Goal: Book appointment/travel/reservation

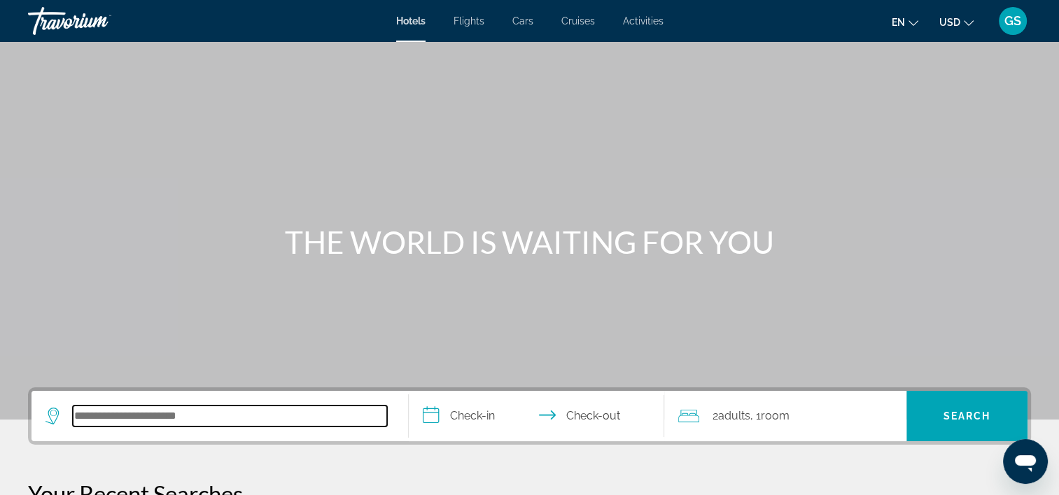
click at [157, 409] on input "Search hotel destination" at bounding box center [230, 416] width 314 height 21
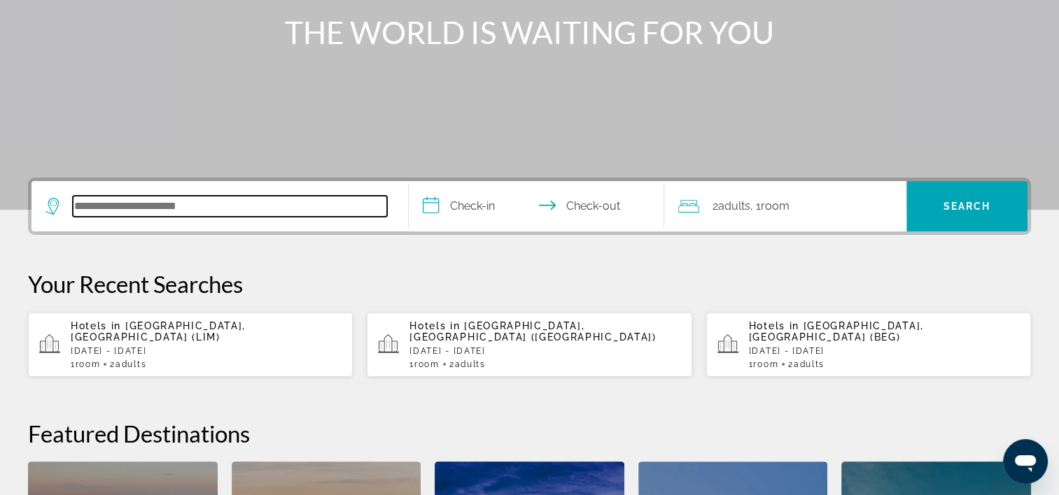
scroll to position [341, 0]
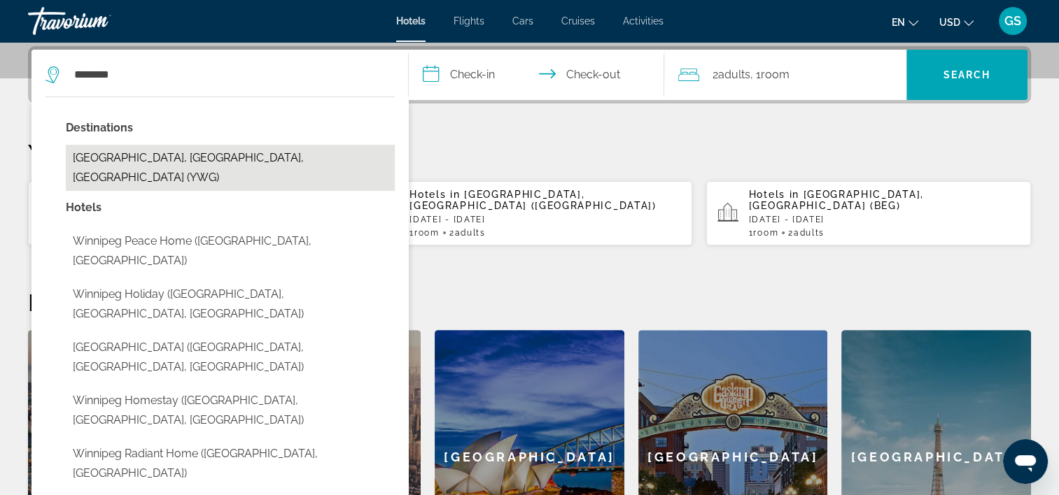
click at [227, 165] on button "Winnipeg, MB, Canada (YWG)" at bounding box center [230, 168] width 329 height 46
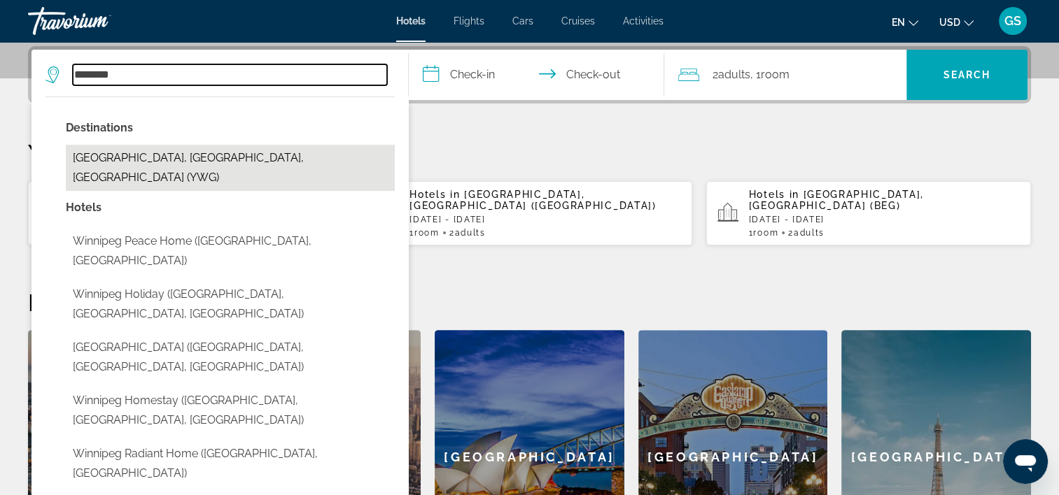
type input "**********"
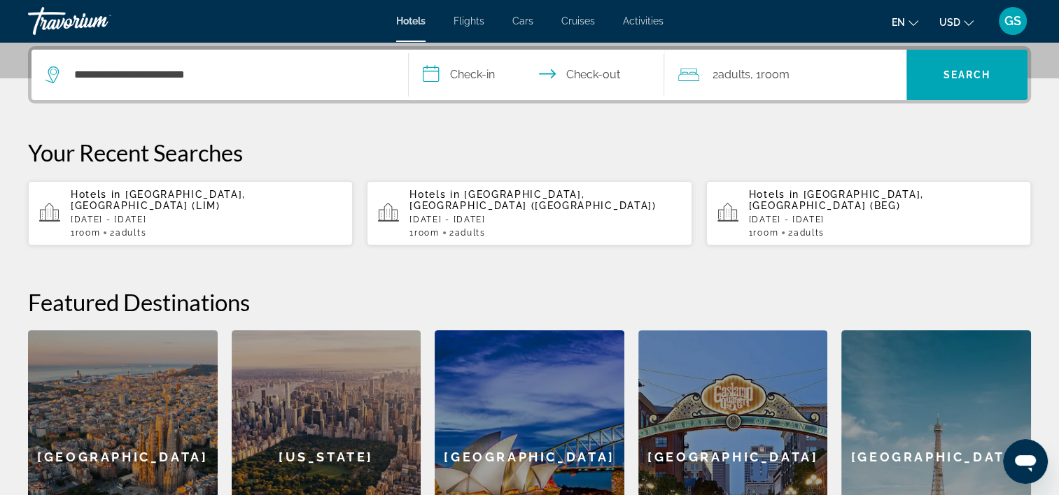
click at [489, 73] on input "**********" at bounding box center [540, 77] width 262 height 55
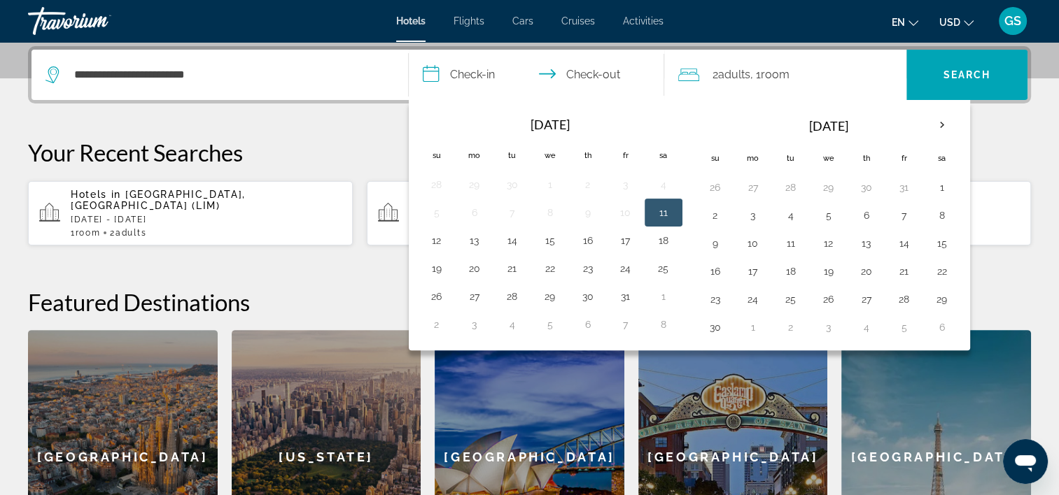
click at [670, 208] on button "11" at bounding box center [663, 213] width 22 height 20
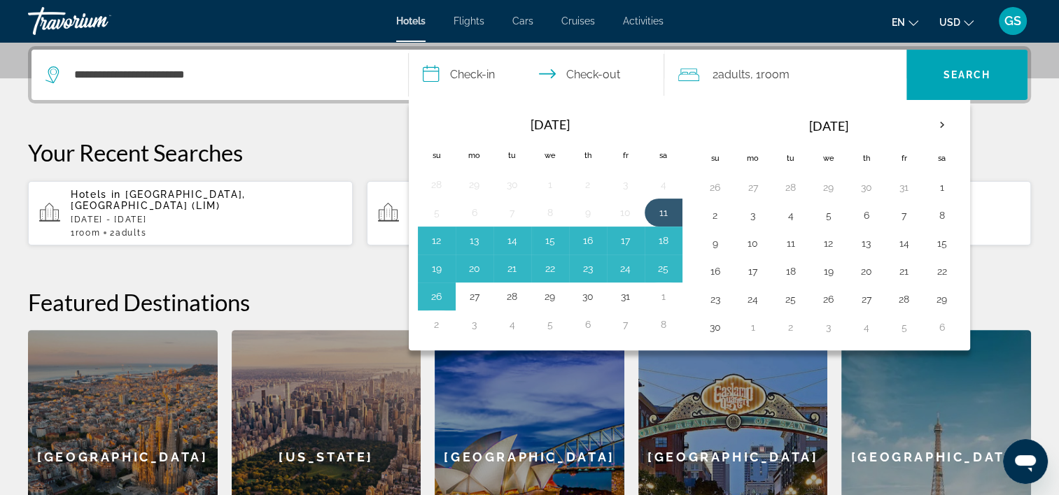
click at [1033, 151] on div "**********" at bounding box center [529, 315] width 1059 height 539
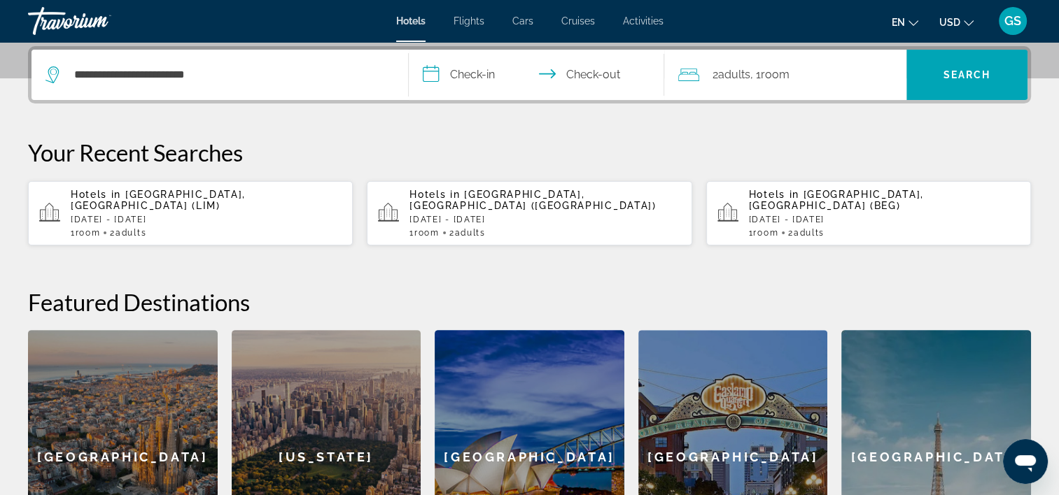
click at [476, 69] on input "**********" at bounding box center [540, 77] width 262 height 55
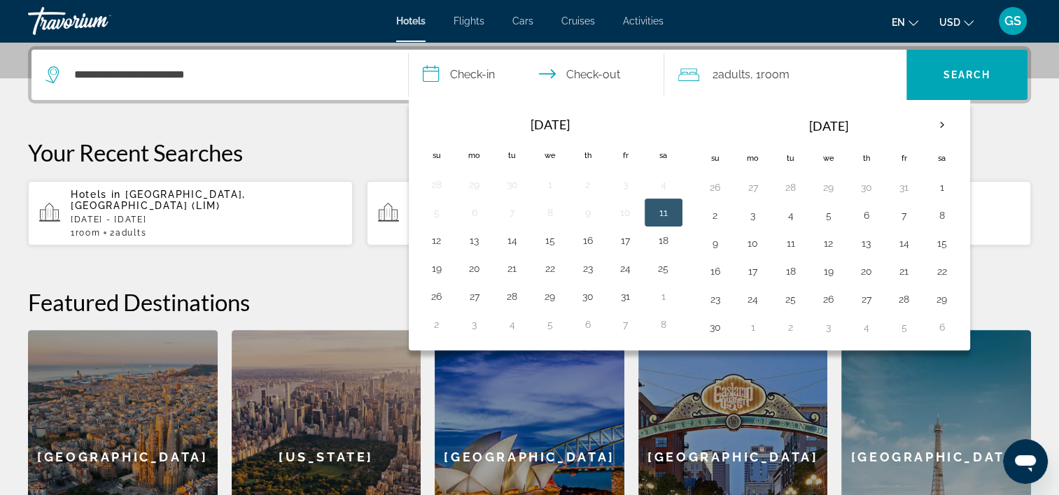
click at [653, 208] on button "11" at bounding box center [663, 213] width 22 height 20
click at [441, 246] on button "12" at bounding box center [436, 241] width 22 height 20
type input "**********"
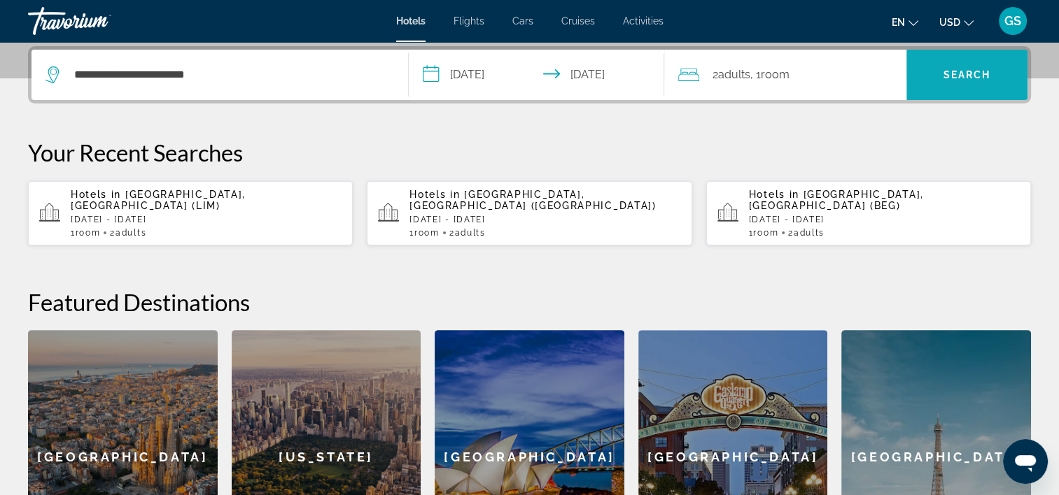
click at [977, 83] on span "Search" at bounding box center [966, 75] width 121 height 34
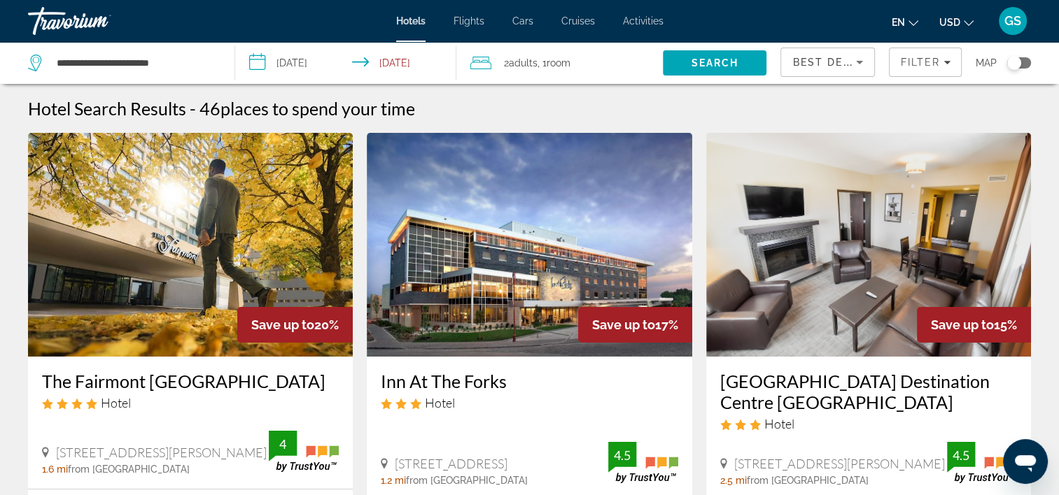
click at [966, 22] on icon "Change currency" at bounding box center [968, 23] width 10 height 10
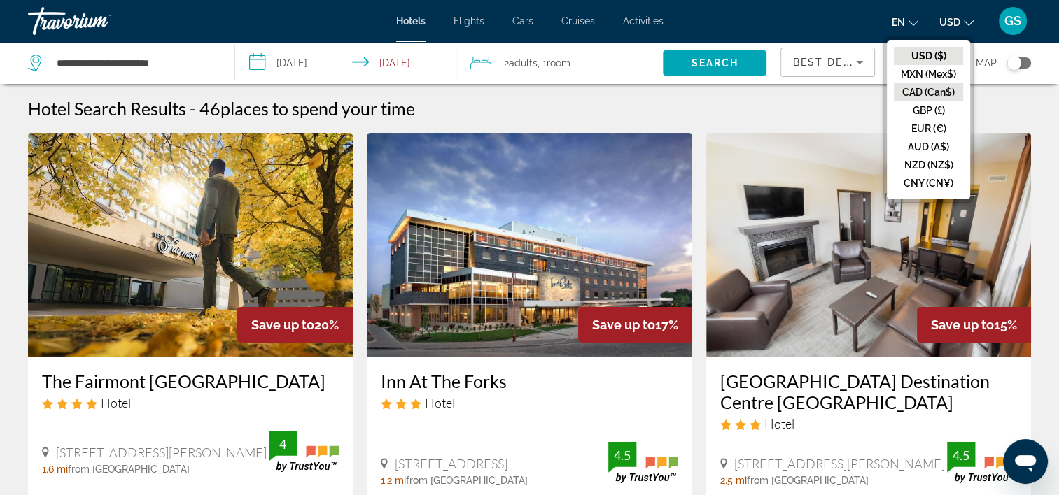
click at [938, 97] on button "CAD (Can$)" at bounding box center [927, 92] width 69 height 18
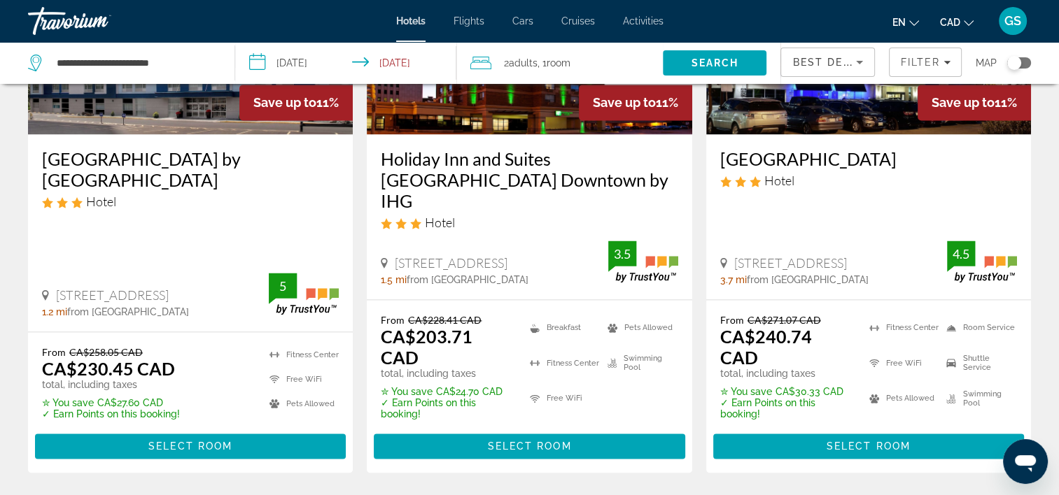
scroll to position [2046, 0]
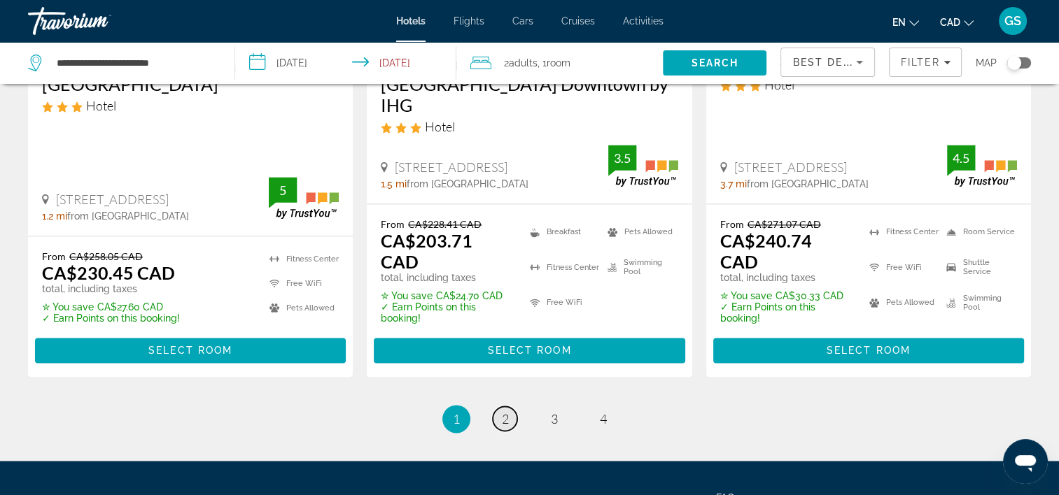
click at [502, 411] on span "2" at bounding box center [505, 418] width 7 height 15
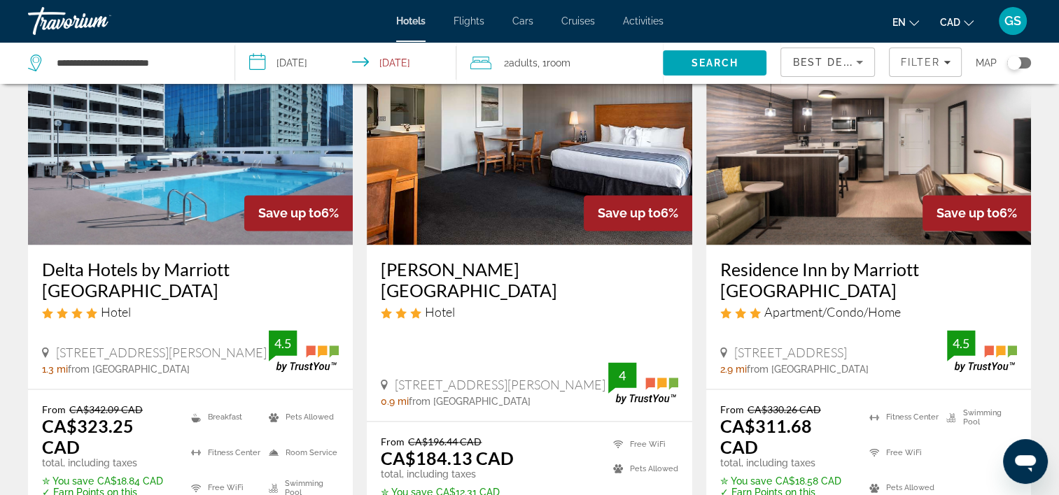
scroll to position [1889, 0]
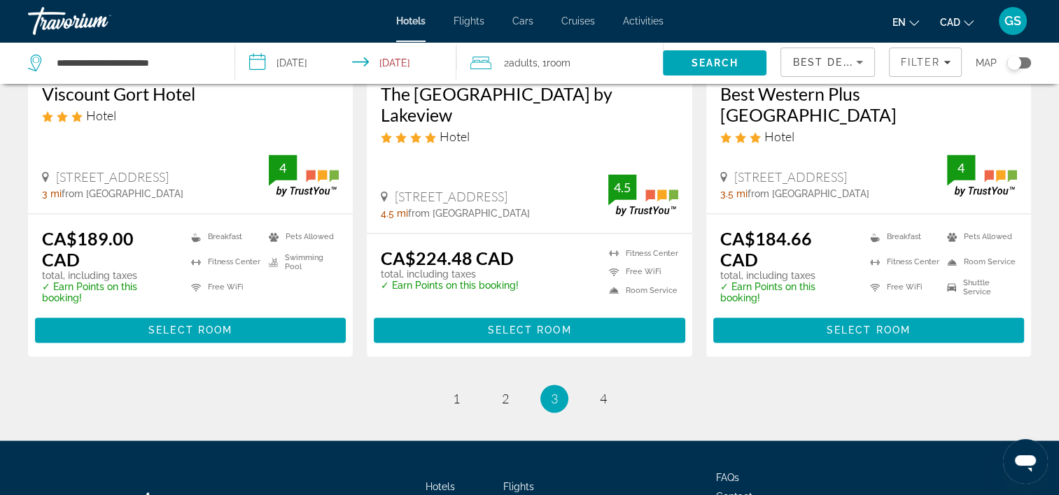
scroll to position [2049, 0]
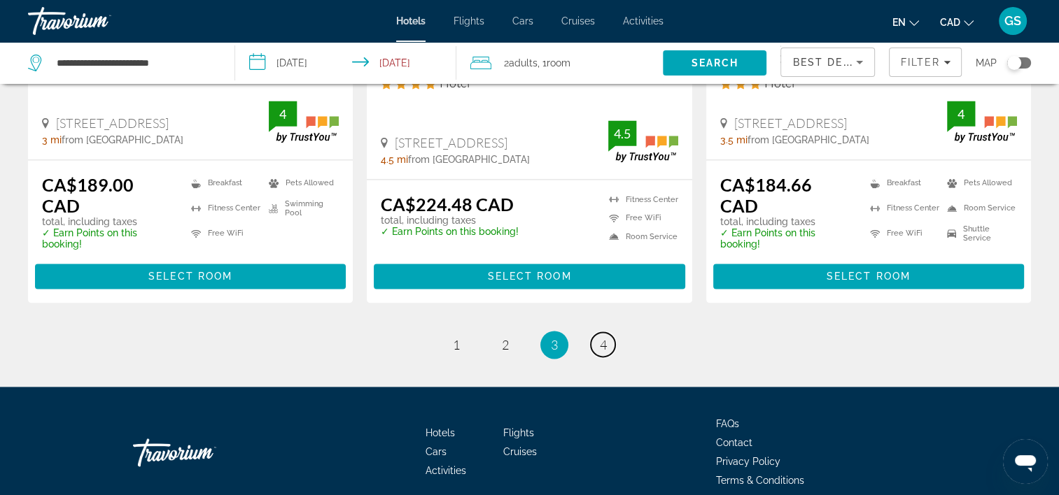
click at [610, 332] on link "page 4" at bounding box center [603, 344] width 24 height 24
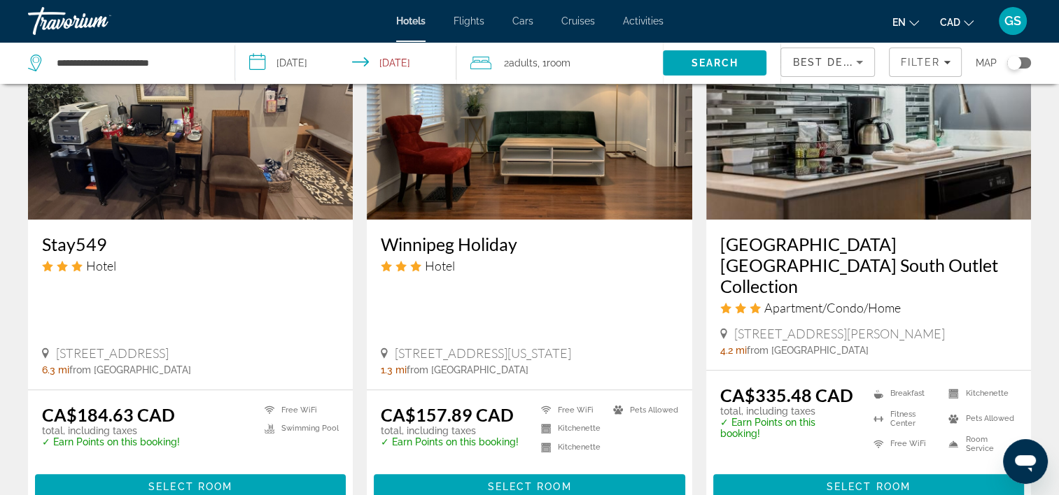
scroll to position [1189, 0]
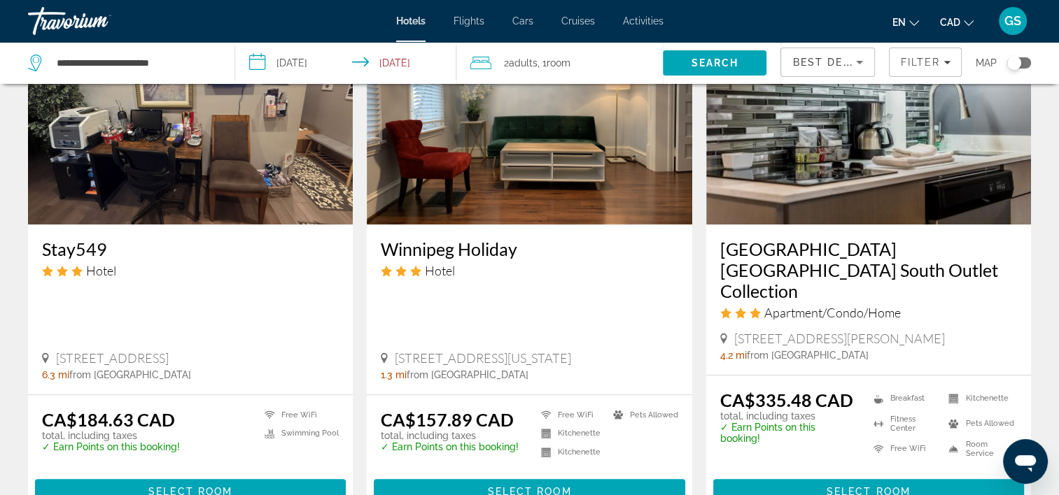
click at [489, 255] on h3 "Winnipeg Holiday" at bounding box center [529, 249] width 297 height 21
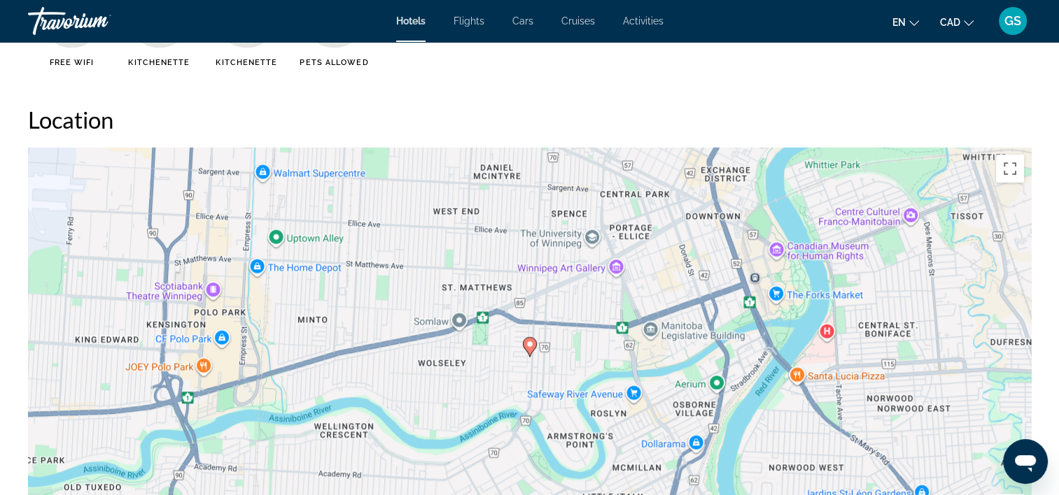
scroll to position [1330, 0]
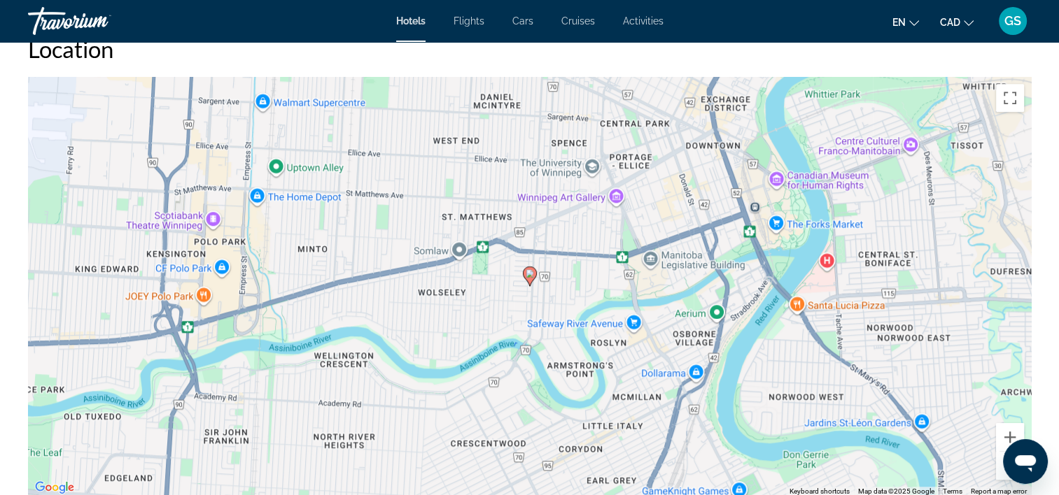
click at [532, 317] on div "To activate drag with keyboard, press Alt + Enter. Once in keyboard drag state,…" at bounding box center [529, 287] width 1003 height 420
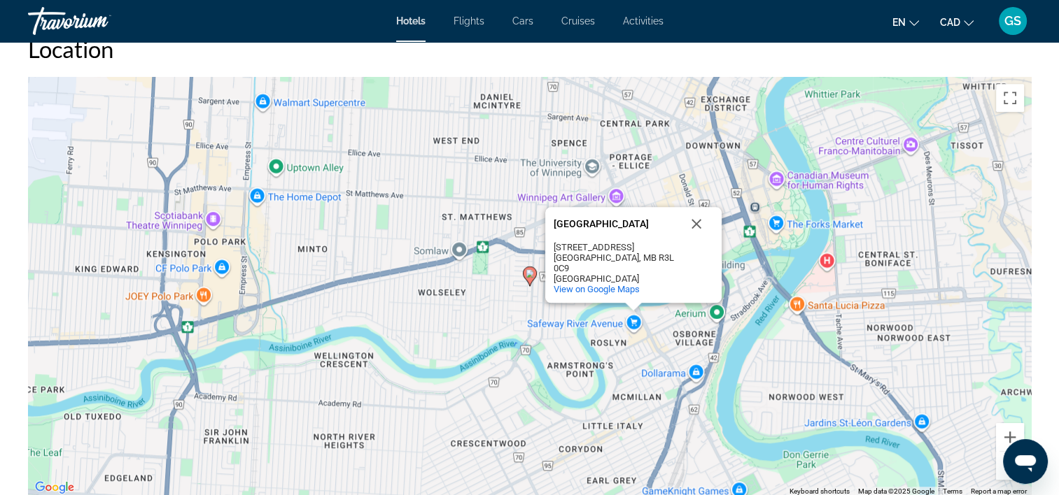
click at [529, 281] on icon "Main content" at bounding box center [529, 276] width 13 height 18
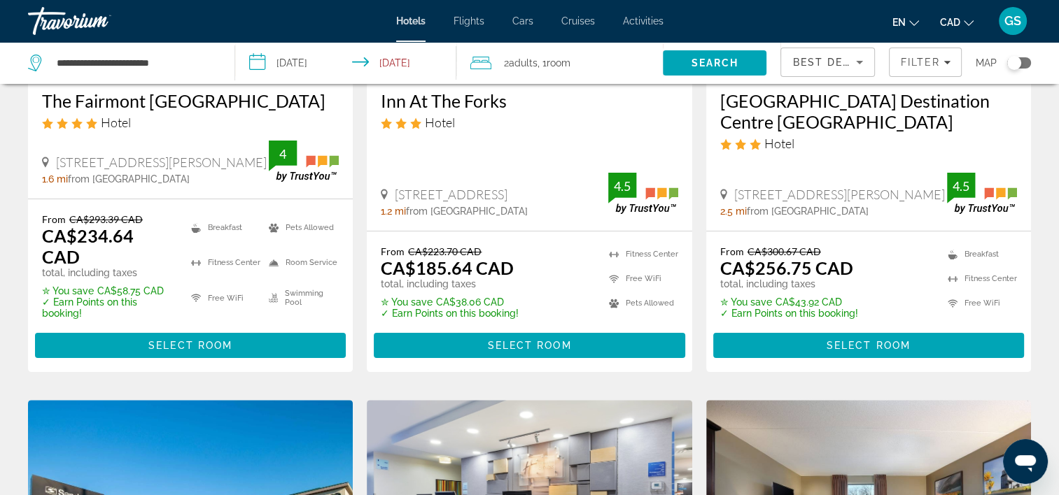
scroll to position [280, 0]
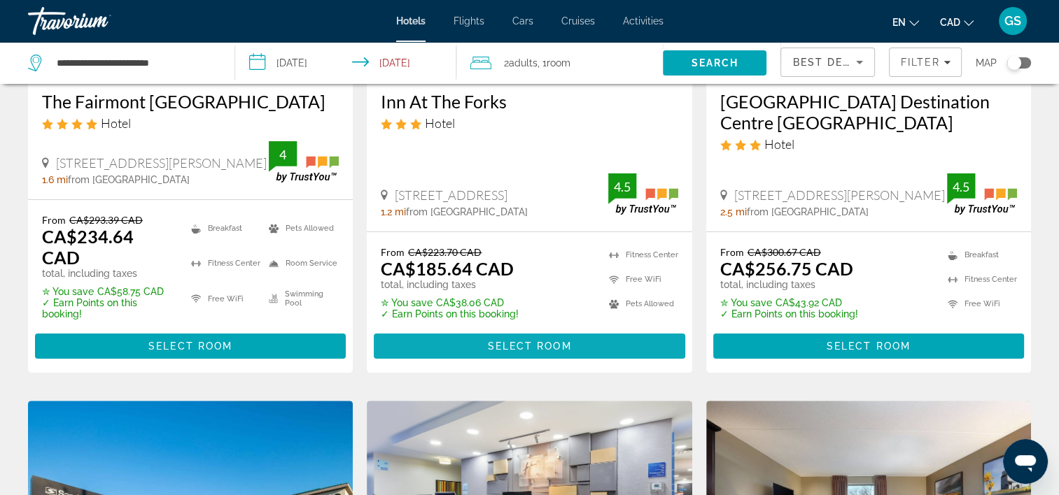
click at [439, 330] on span "Main content" at bounding box center [529, 347] width 311 height 34
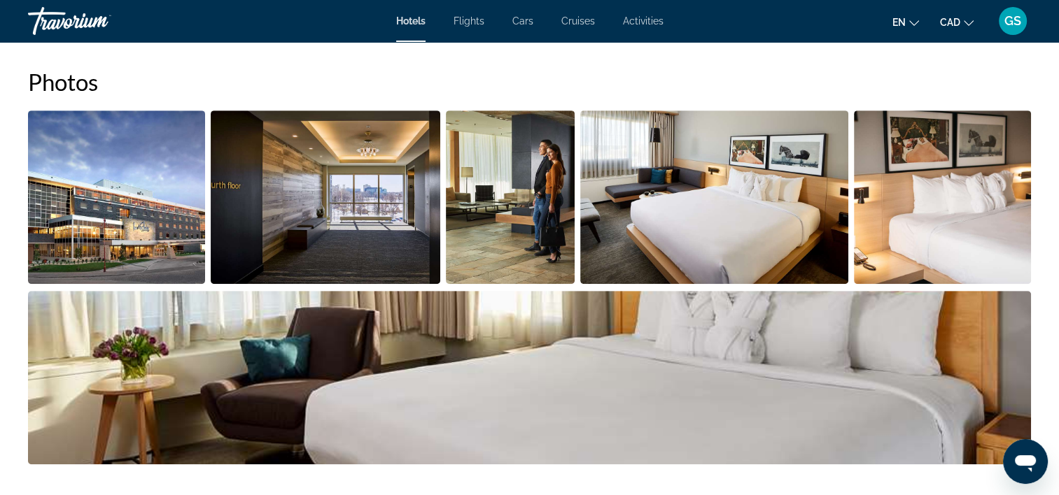
scroll to position [210, 0]
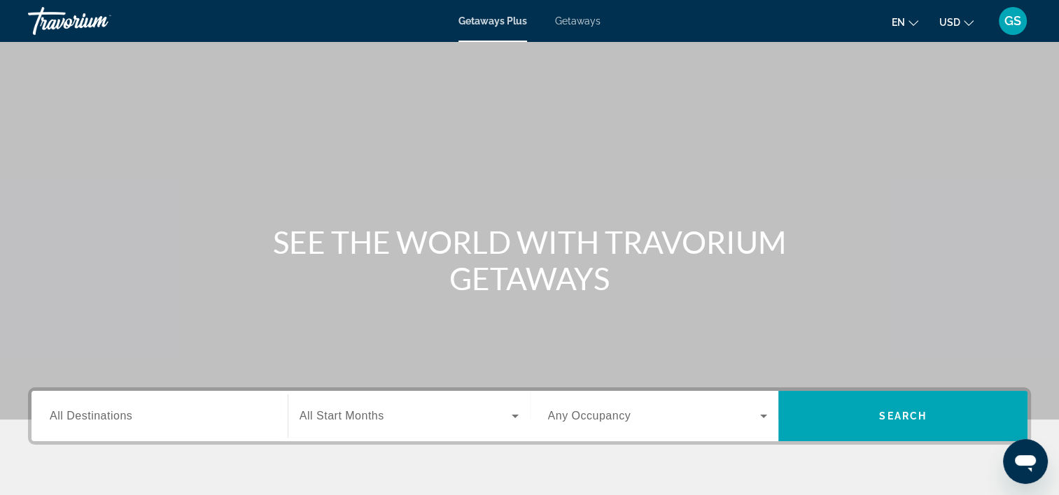
click at [238, 402] on div "Search widget" at bounding box center [160, 417] width 220 height 40
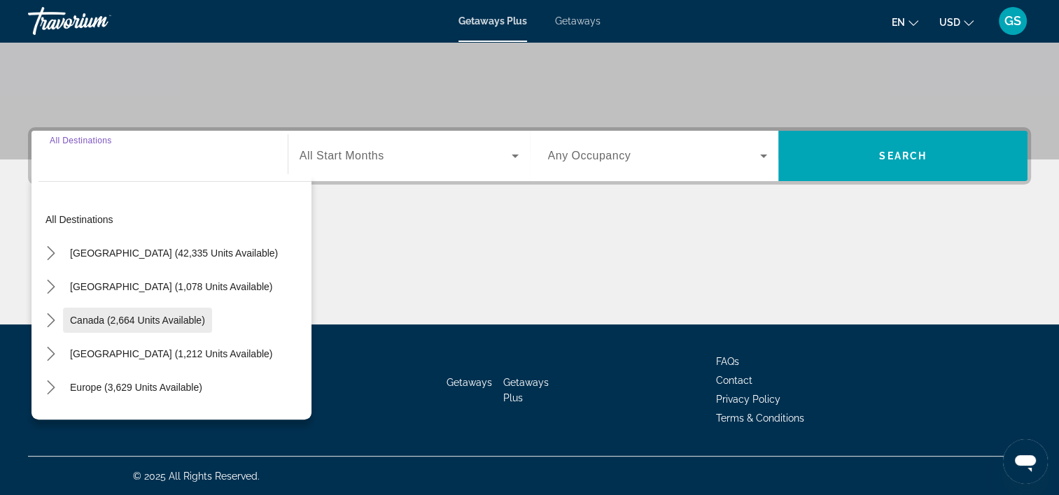
scroll to position [260, 0]
click at [50, 319] on icon "Toggle Canada (2,664 units available) submenu" at bounding box center [51, 320] width 14 height 14
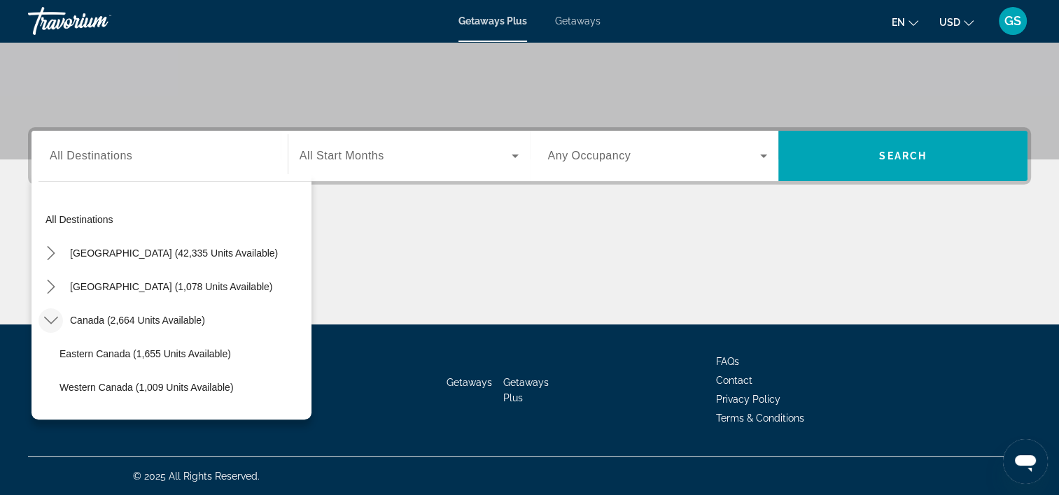
click at [122, 166] on div "Search widget" at bounding box center [160, 156] width 220 height 40
click at [94, 162] on input "Destination All Destinations" at bounding box center [160, 156] width 220 height 17
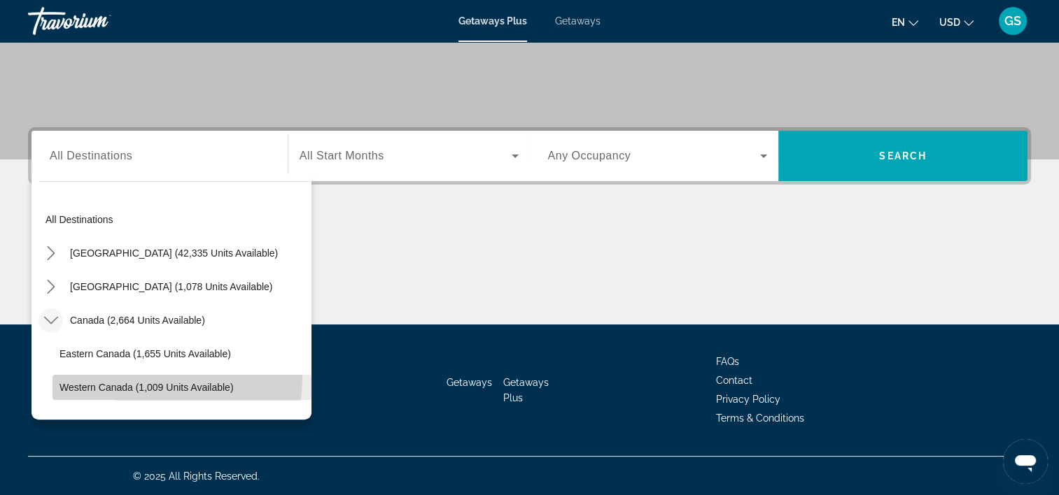
click at [120, 375] on span "Select destination: Western Canada (1,009 units available)" at bounding box center [181, 388] width 259 height 34
type input "**********"
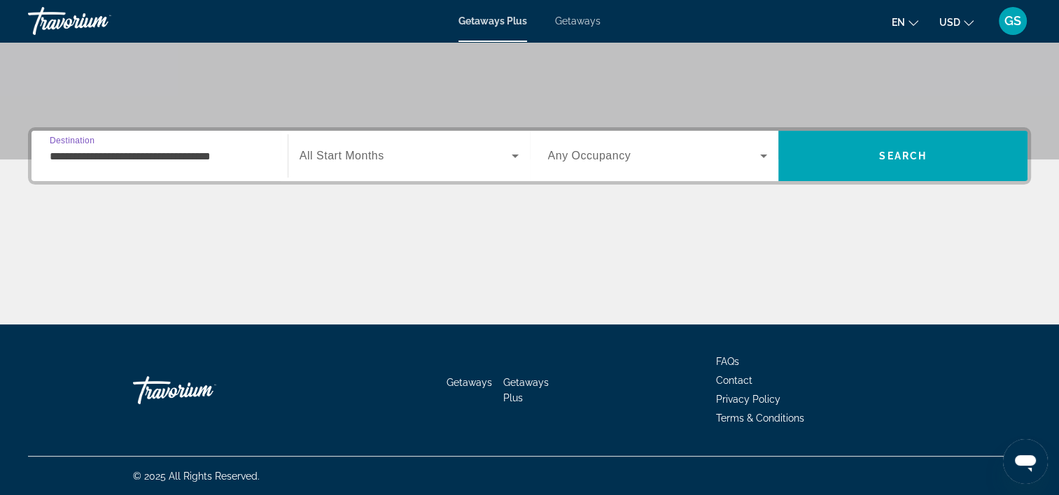
click at [386, 163] on span "Search widget" at bounding box center [405, 156] width 212 height 17
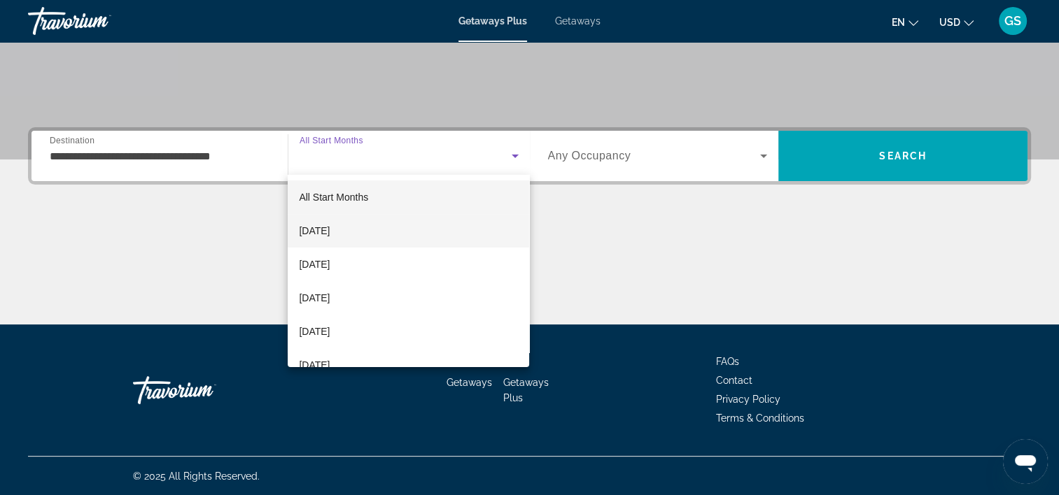
click at [383, 230] on mat-option "[DATE]" at bounding box center [408, 231] width 241 height 34
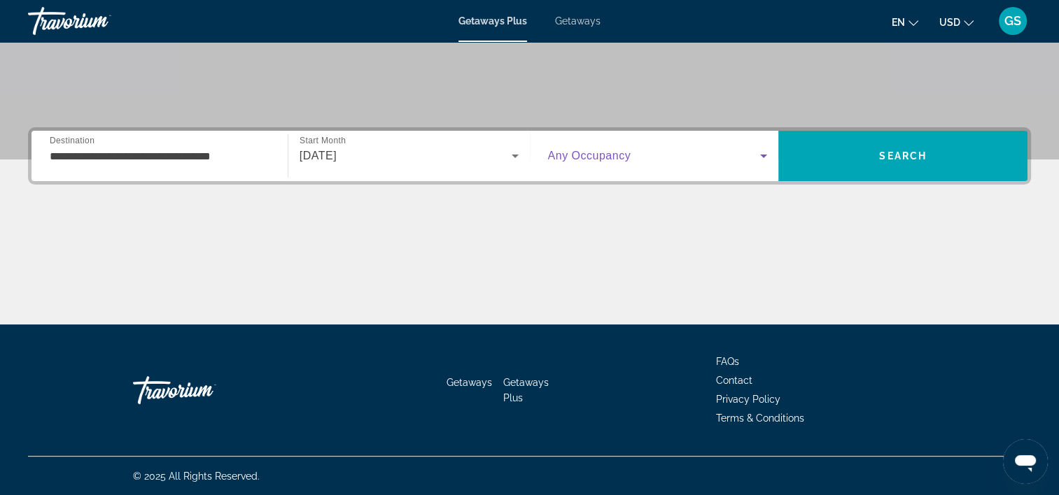
click at [622, 162] on span "Search widget" at bounding box center [654, 156] width 213 height 17
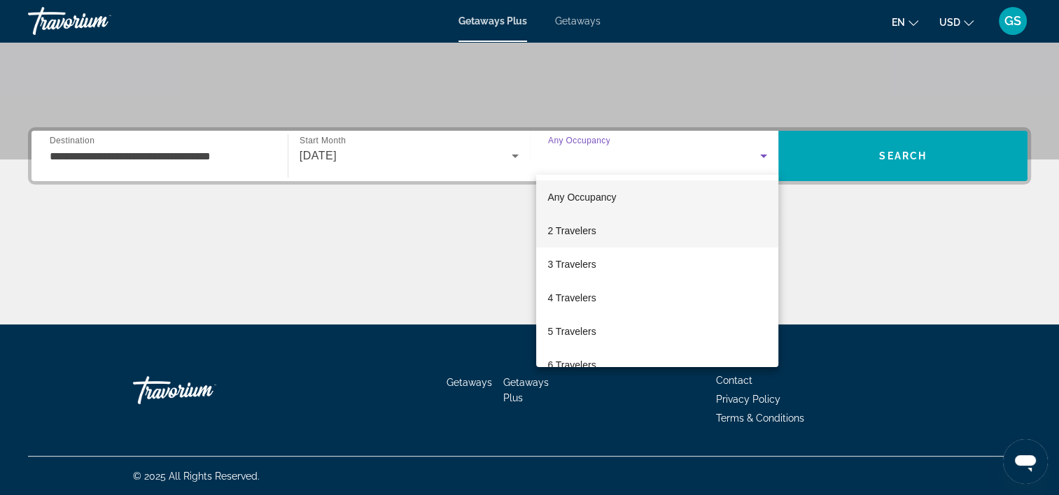
click at [621, 236] on mat-option "2 Travelers" at bounding box center [657, 231] width 242 height 34
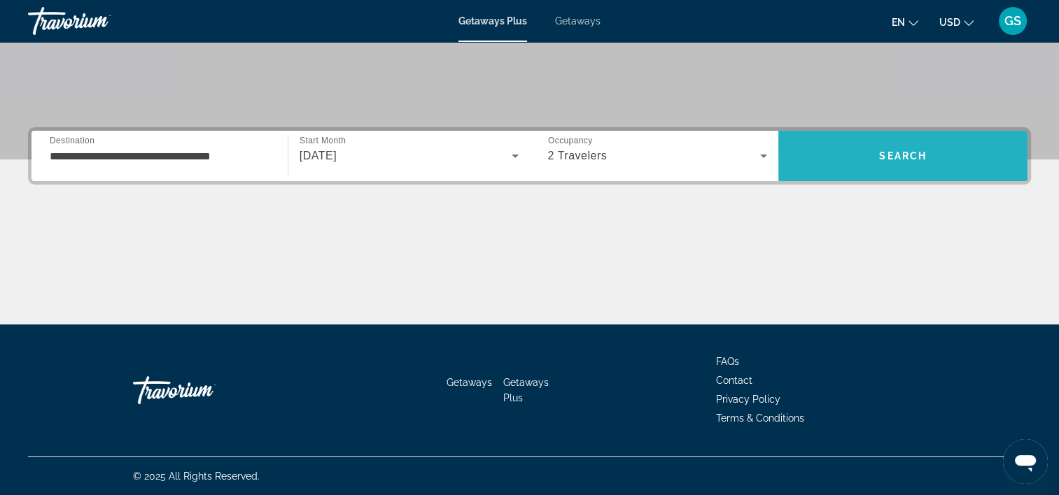
click at [887, 161] on span "Search" at bounding box center [902, 156] width 249 height 34
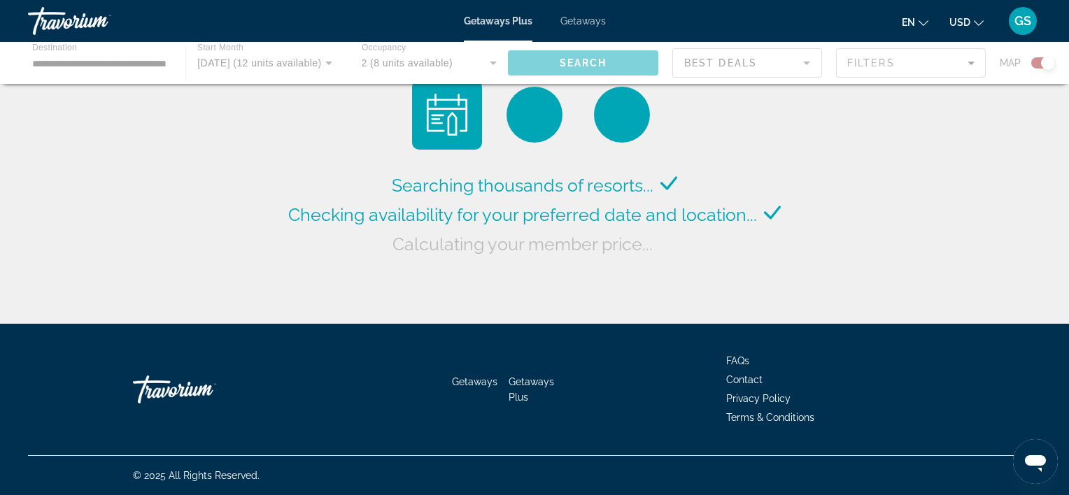
click at [974, 27] on button "USD USD ($) MXN (Mex$) CAD (Can$) GBP (£) EUR (€) AUD (A$) NZD (NZ$) CNY (CN¥)" at bounding box center [966, 22] width 34 height 20
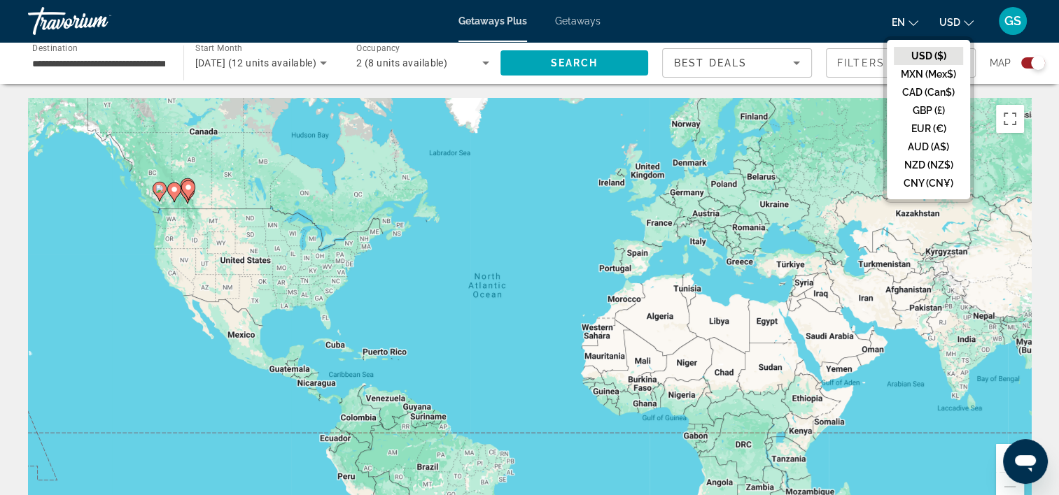
click at [579, 18] on span "Getaways" at bounding box center [577, 20] width 45 height 11
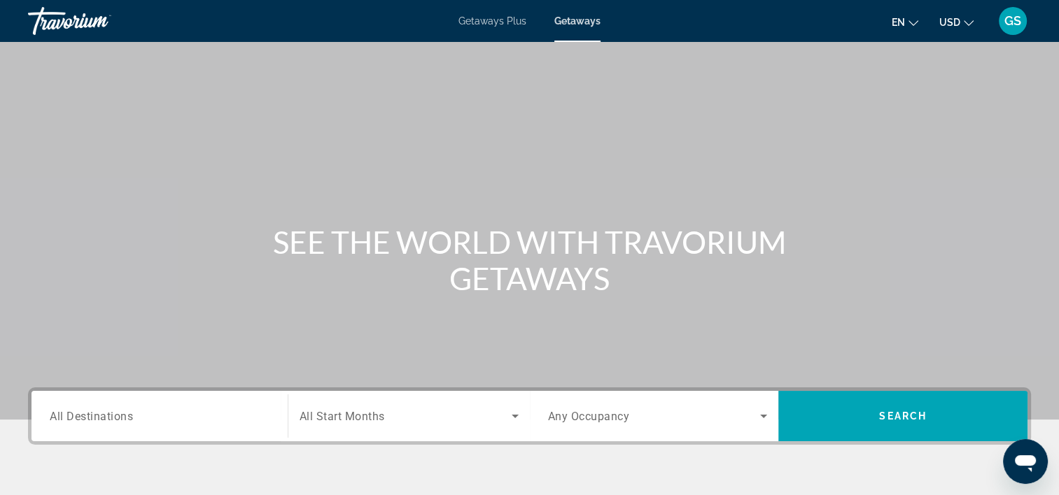
click at [105, 425] on div "Search widget" at bounding box center [160, 417] width 220 height 40
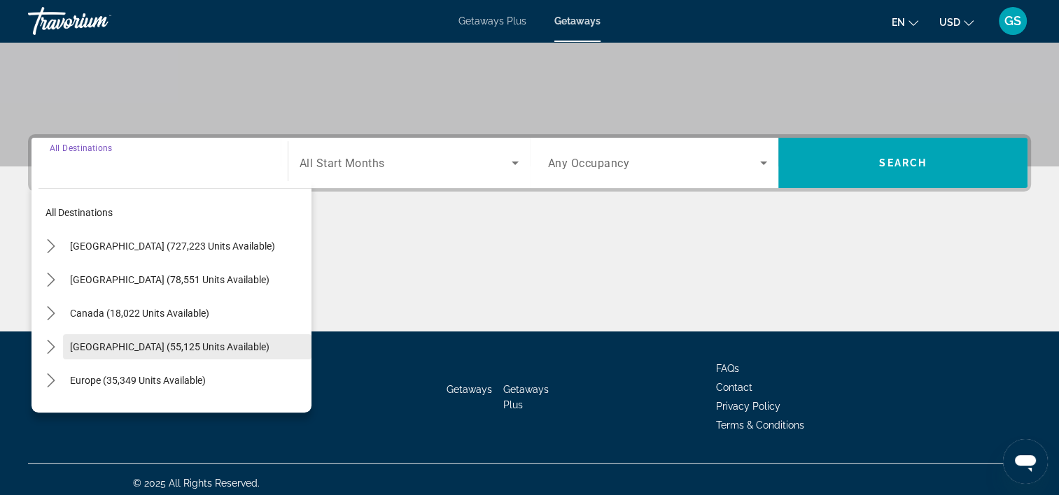
scroll to position [260, 0]
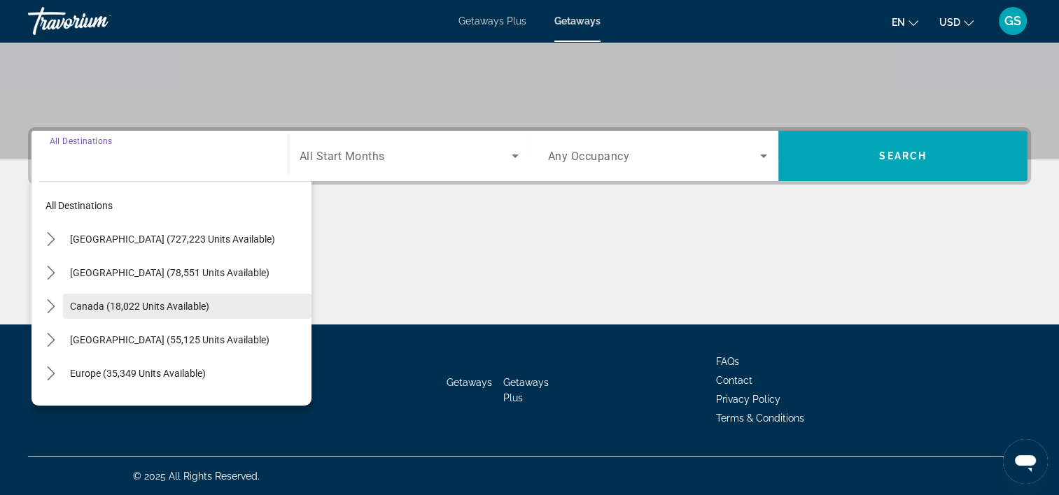
click at [81, 310] on span "Canada (18,022 units available)" at bounding box center [139, 306] width 139 height 11
type input "**********"
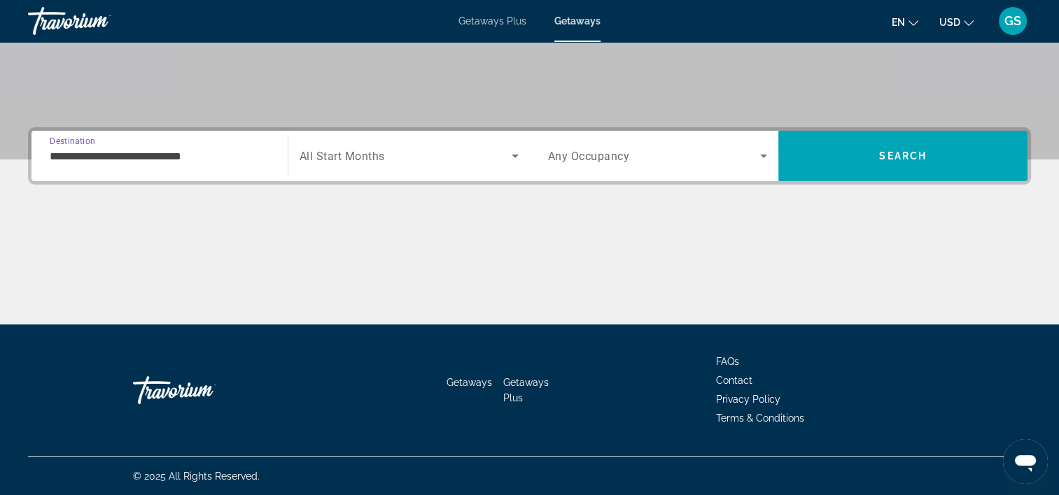
click at [481, 162] on span "Search widget" at bounding box center [405, 156] width 212 height 17
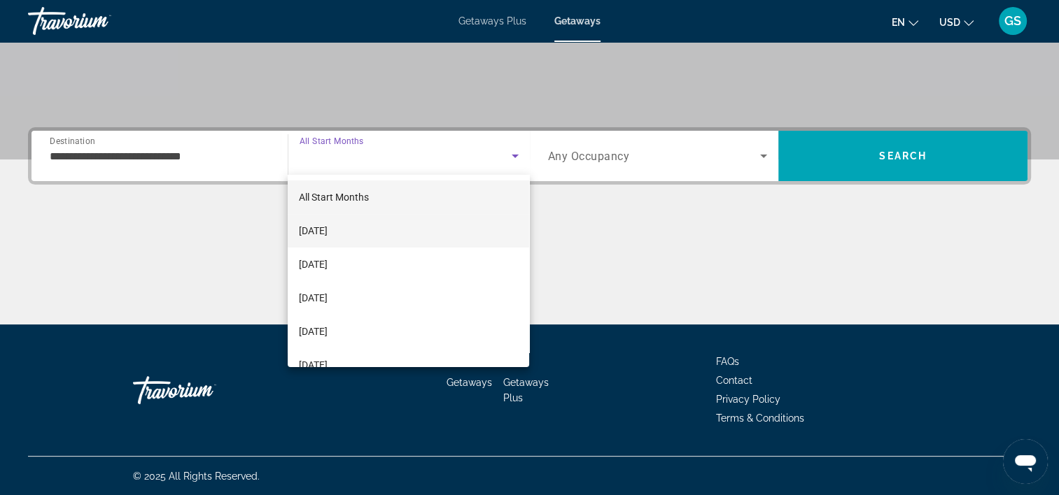
click at [414, 229] on mat-option "[DATE]" at bounding box center [408, 231] width 241 height 34
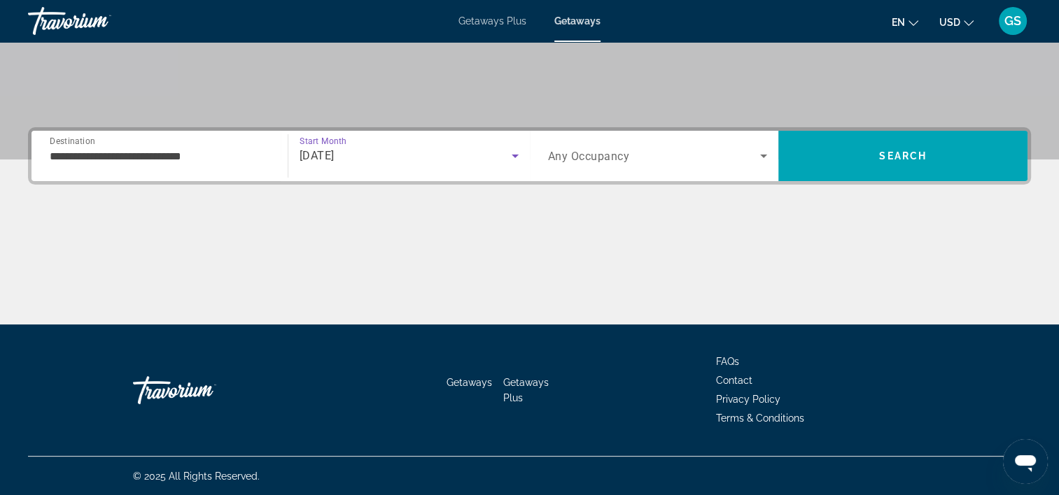
click at [642, 145] on div "Search widget" at bounding box center [658, 155] width 220 height 39
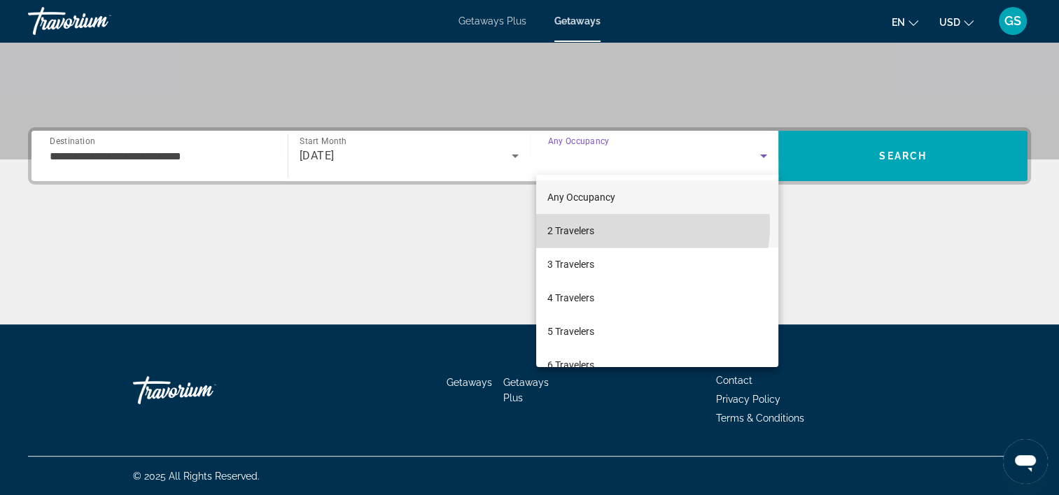
click at [630, 225] on mat-option "2 Travelers" at bounding box center [657, 231] width 242 height 34
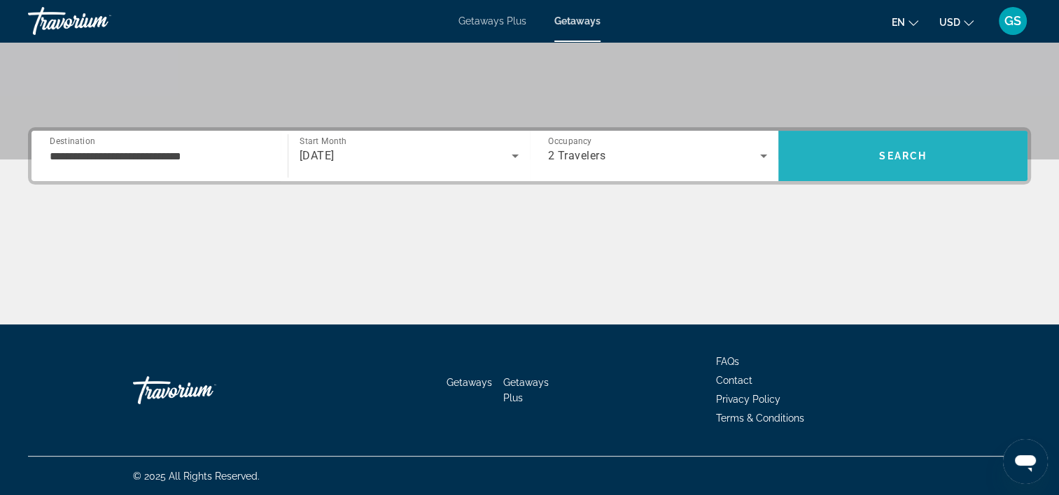
click at [953, 160] on span "Search" at bounding box center [902, 156] width 249 height 34
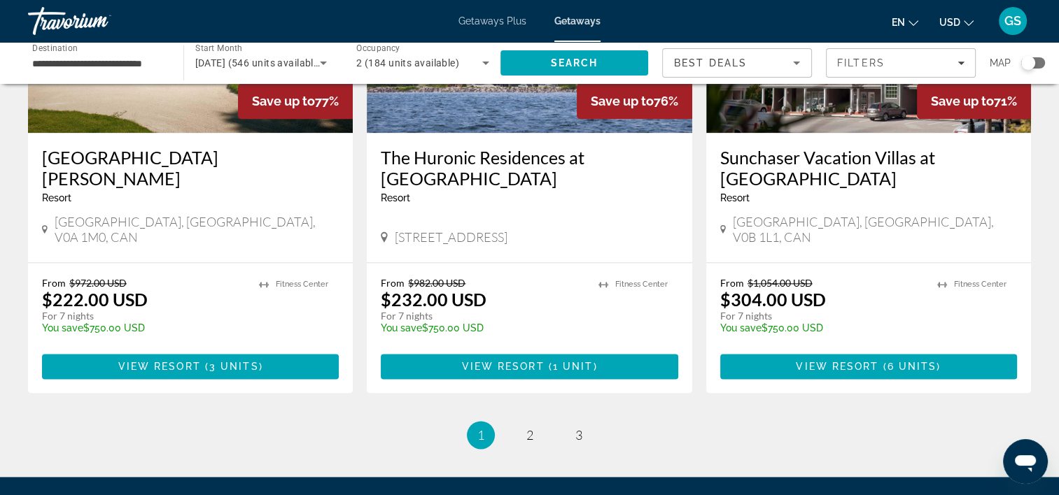
scroll to position [1809, 0]
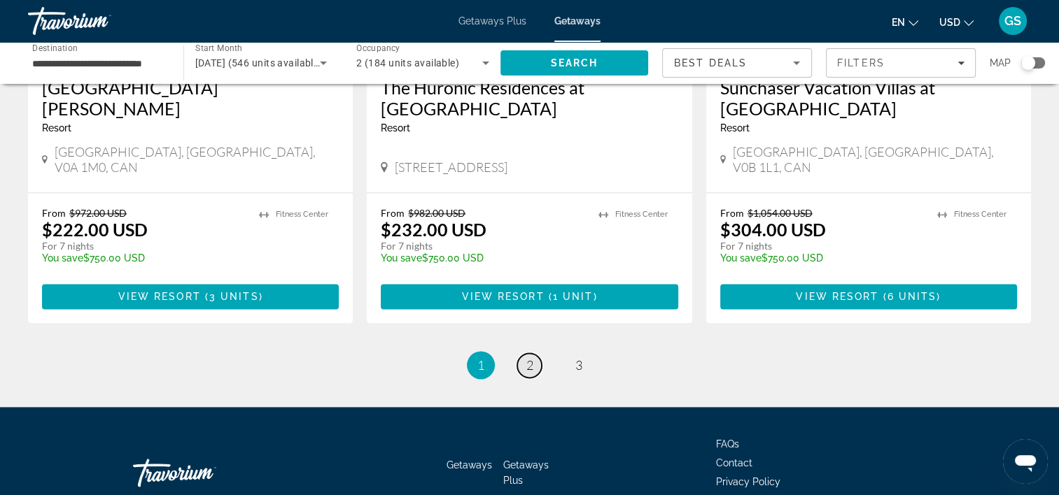
click at [538, 353] on link "page 2" at bounding box center [529, 365] width 24 height 24
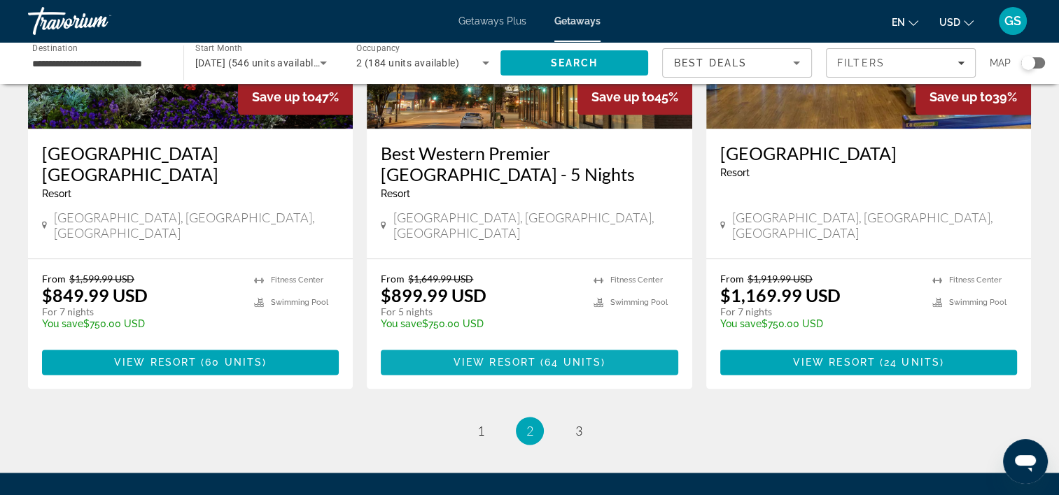
scroll to position [1749, 0]
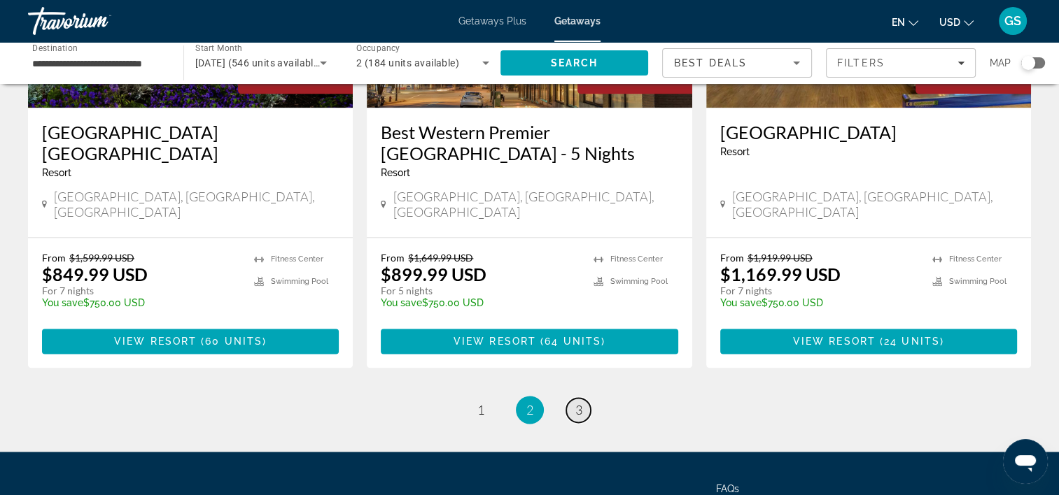
click at [582, 403] on link "page 3" at bounding box center [578, 410] width 24 height 24
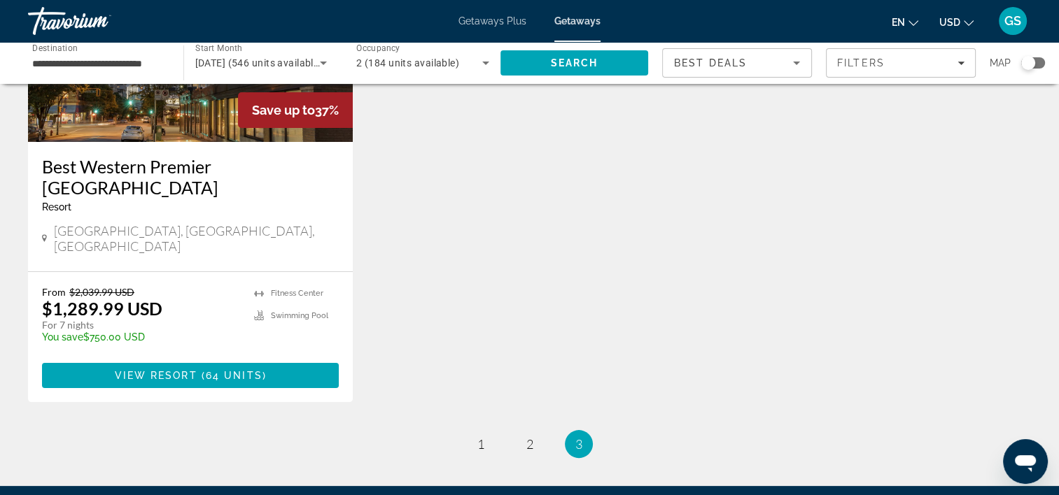
scroll to position [350, 0]
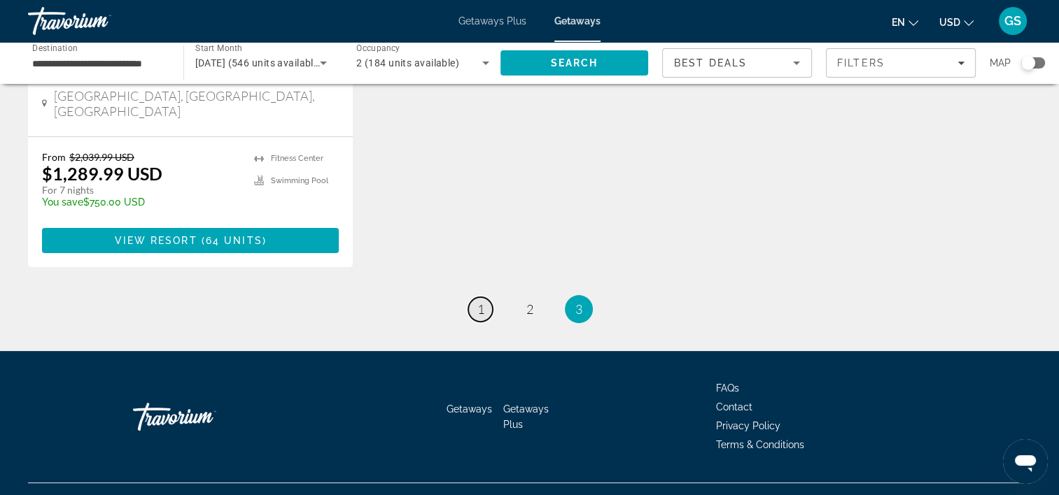
click at [470, 311] on link "page 1" at bounding box center [480, 309] width 24 height 24
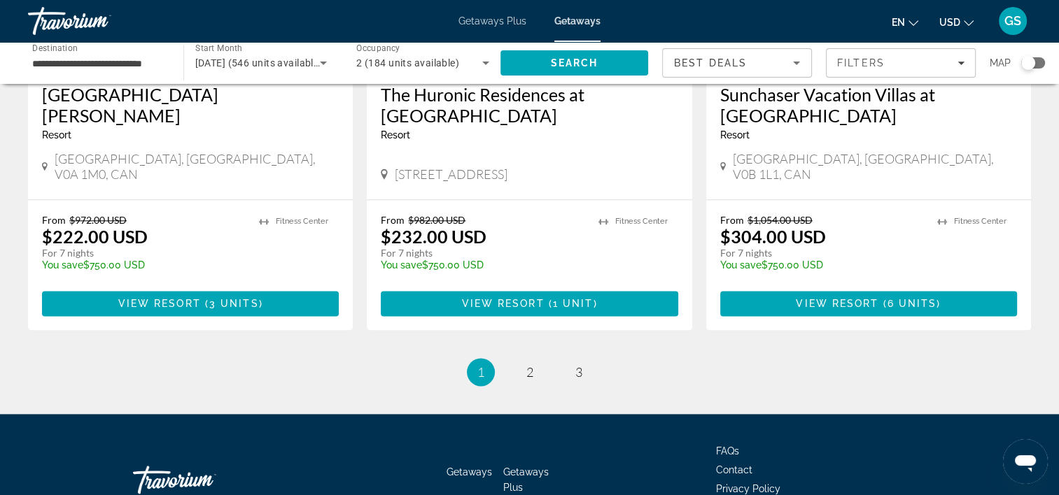
scroll to position [1809, 0]
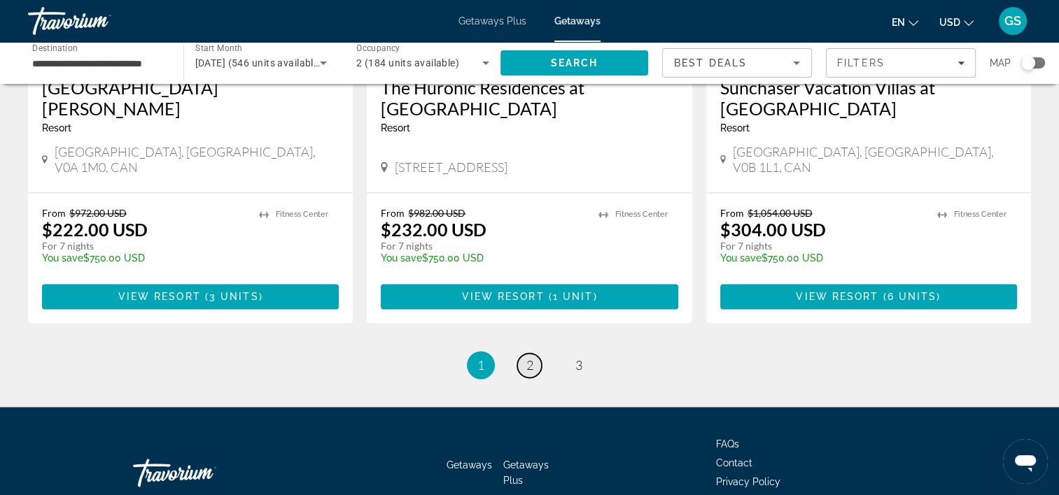
click at [537, 353] on link "page 2" at bounding box center [529, 365] width 24 height 24
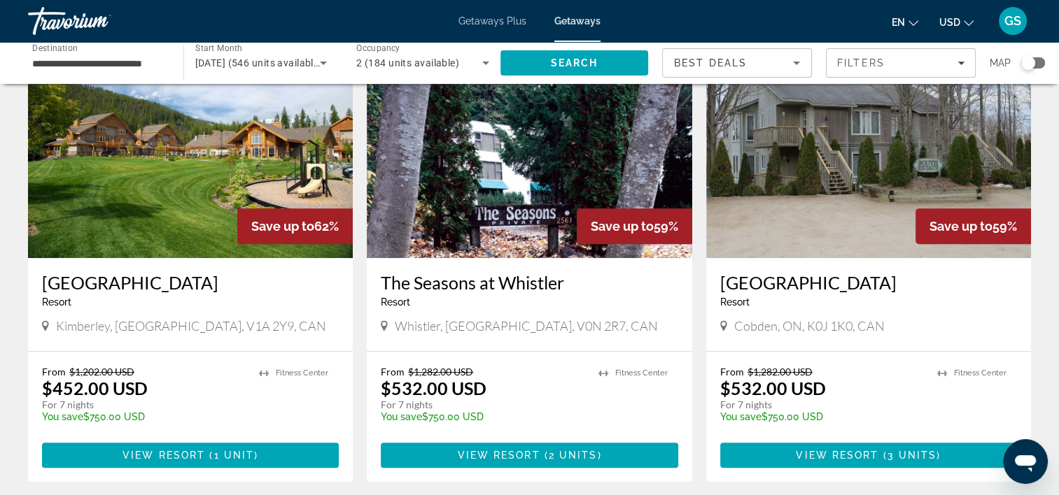
scroll to position [700, 0]
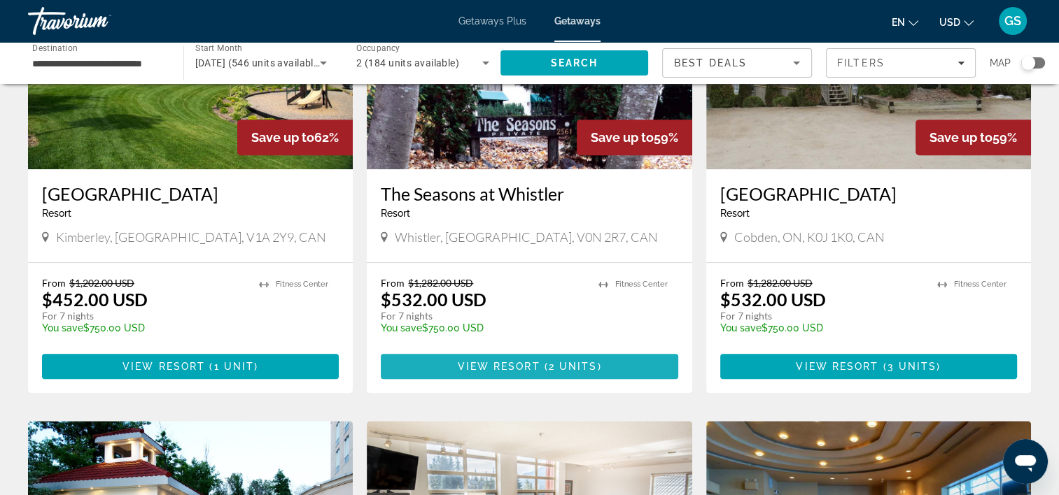
click at [568, 372] on span "2 units" at bounding box center [573, 366] width 49 height 11
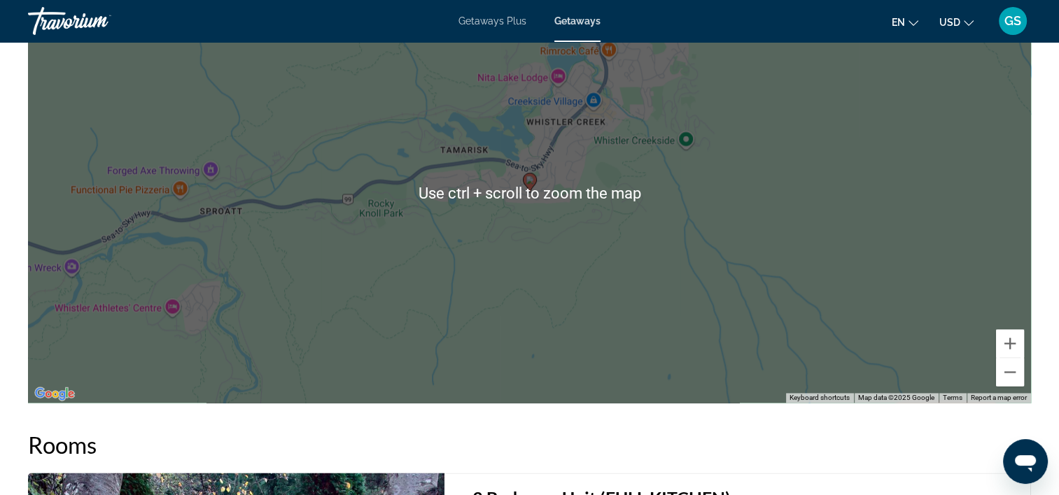
scroll to position [1889, 0]
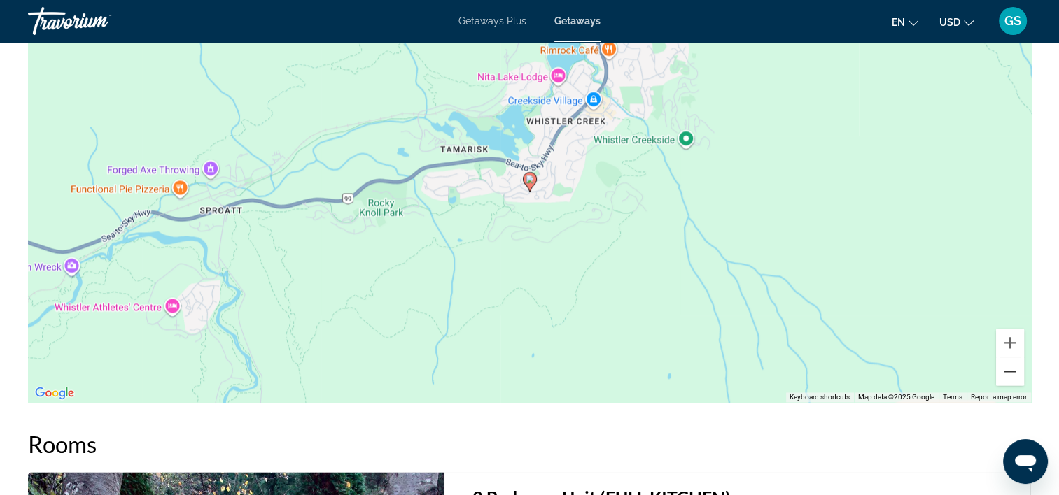
click at [1014, 369] on button "Zoom out" at bounding box center [1010, 372] width 28 height 28
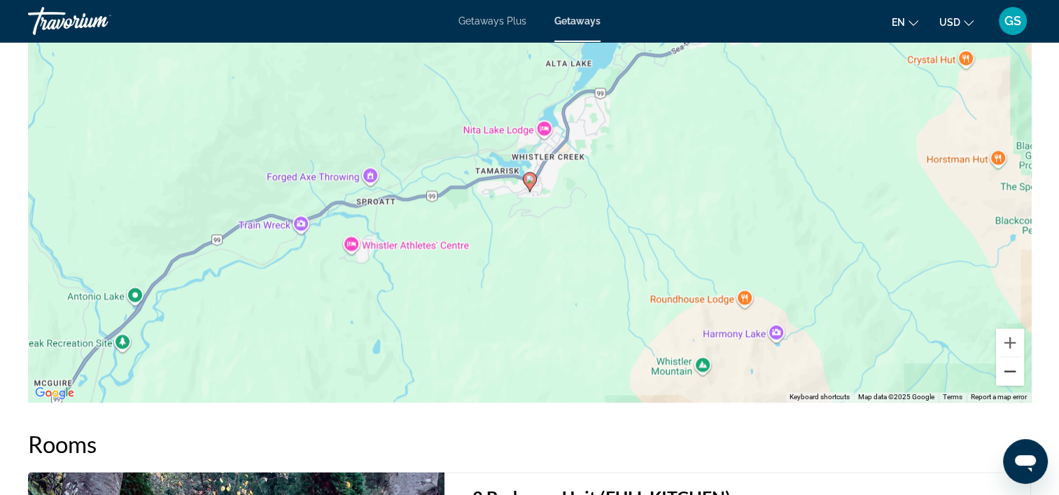
click at [1014, 369] on button "Zoom out" at bounding box center [1010, 372] width 28 height 28
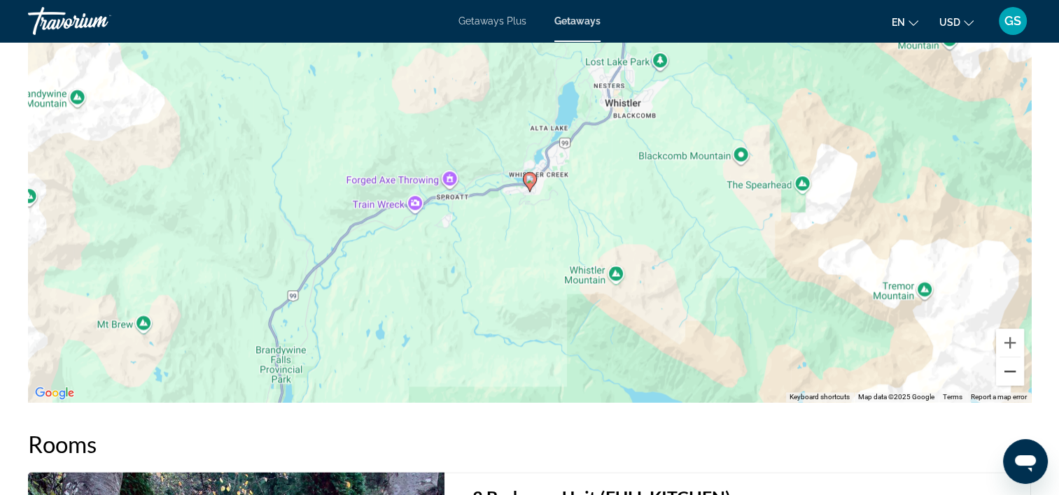
click at [1014, 369] on button "Zoom out" at bounding box center [1010, 372] width 28 height 28
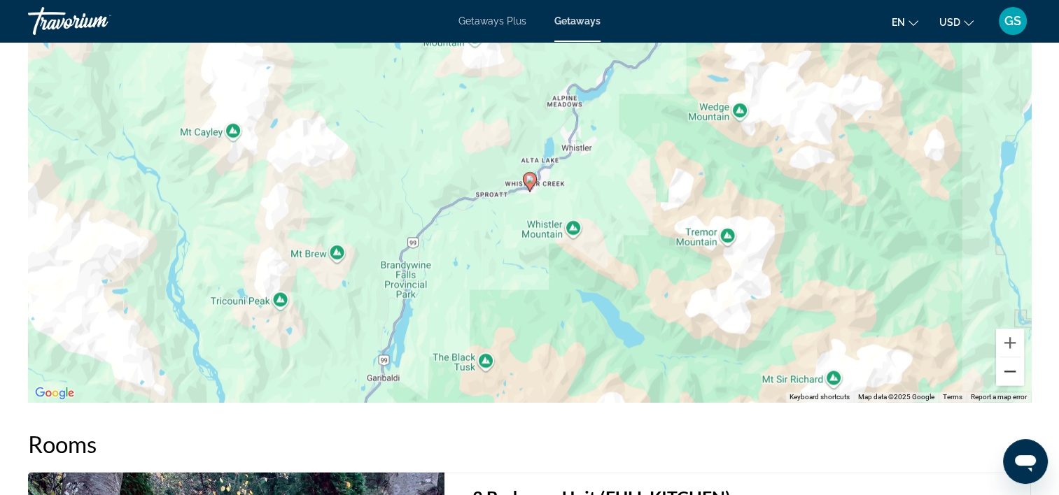
click at [1014, 369] on button "Zoom out" at bounding box center [1010, 372] width 28 height 28
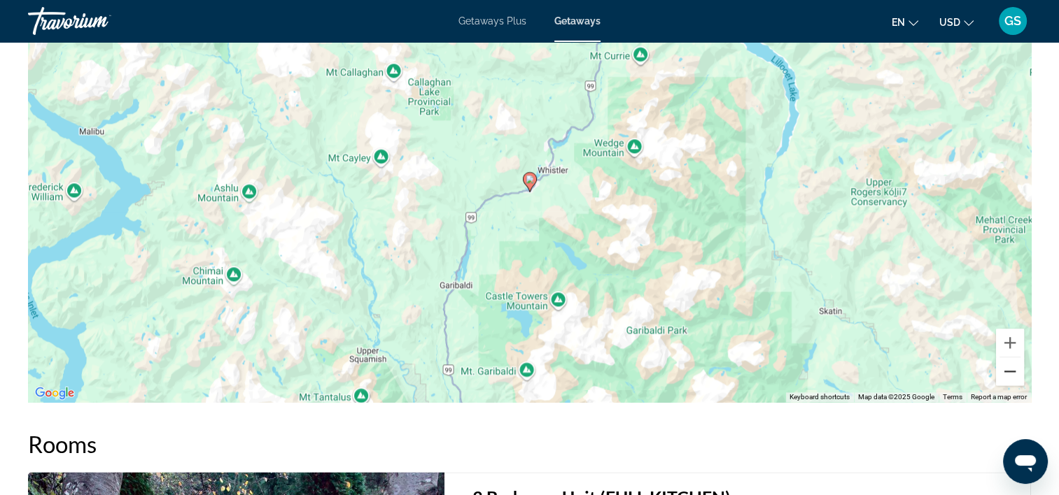
click at [1005, 363] on button "Zoom out" at bounding box center [1010, 372] width 28 height 28
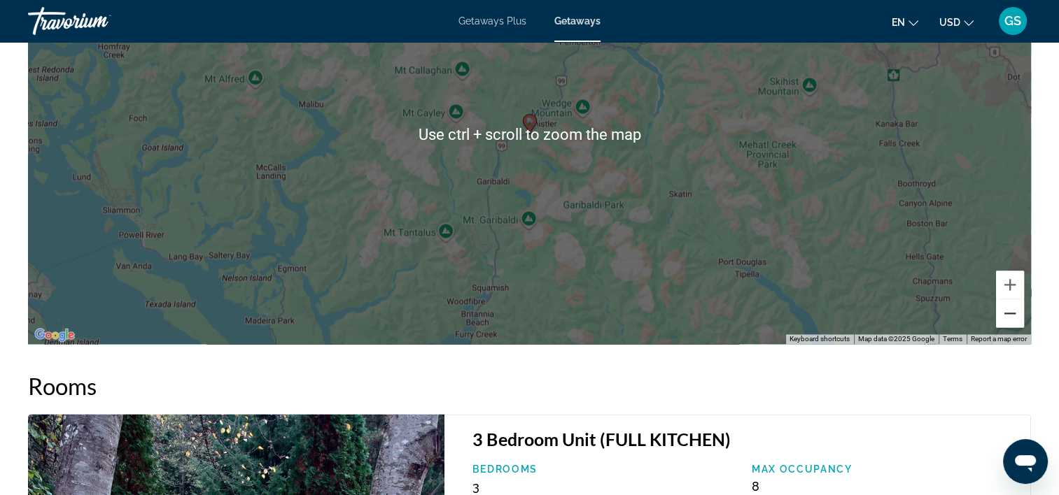
scroll to position [1959, 0]
